Goal: Find specific page/section: Find specific page/section

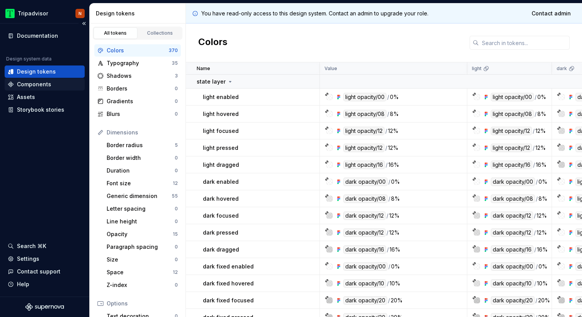
click at [51, 88] on div "Components" at bounding box center [45, 84] width 80 height 12
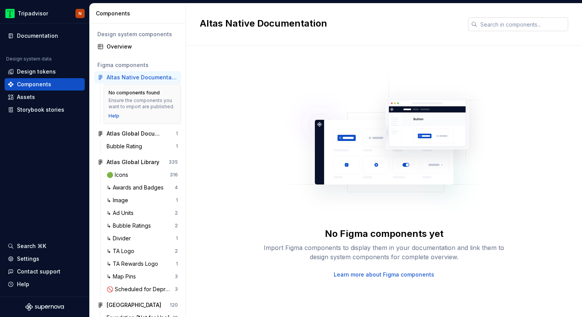
click at [491, 24] on input "text" at bounding box center [523, 24] width 91 height 14
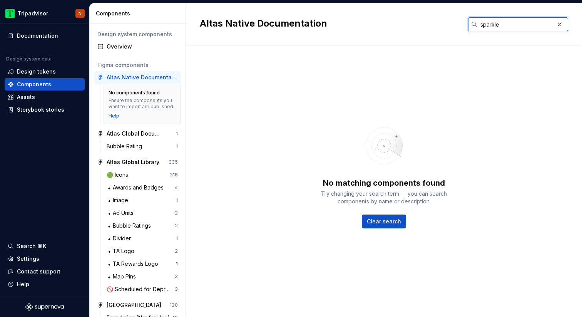
type input "sparkle"
click at [124, 176] on div "🟢 Icons" at bounding box center [119, 175] width 25 height 8
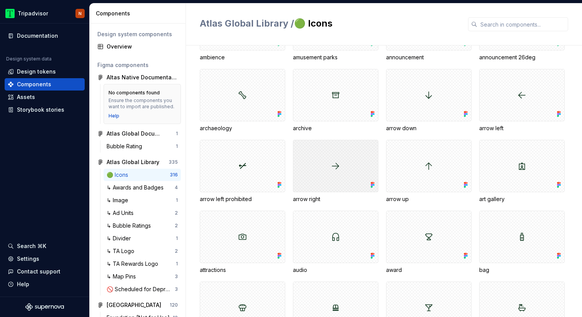
scroll to position [205, 0]
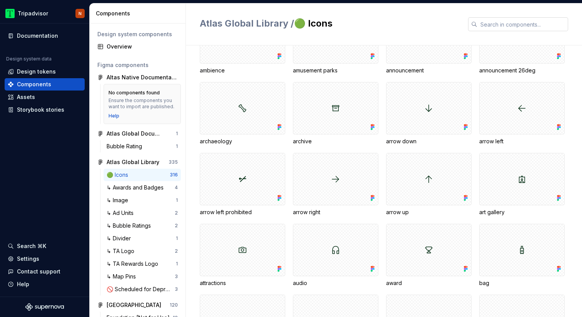
click at [500, 25] on input "text" at bounding box center [523, 24] width 91 height 14
type input "spa"
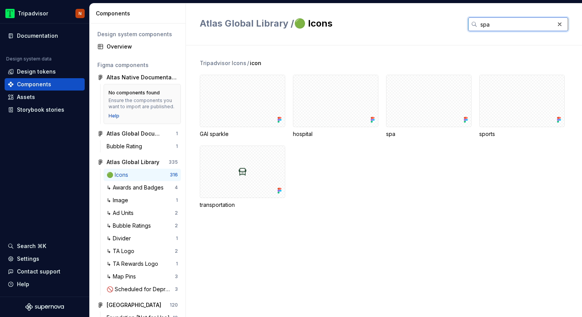
scroll to position [0, 0]
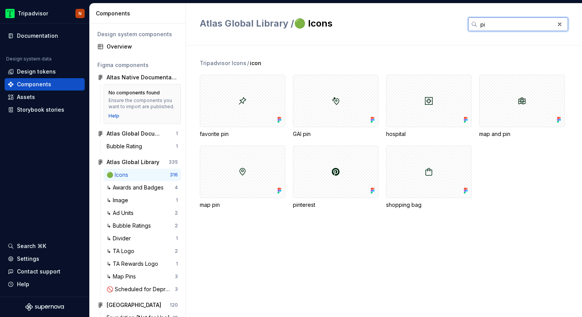
type input "pin"
